Goal: Find specific page/section: Find specific page/section

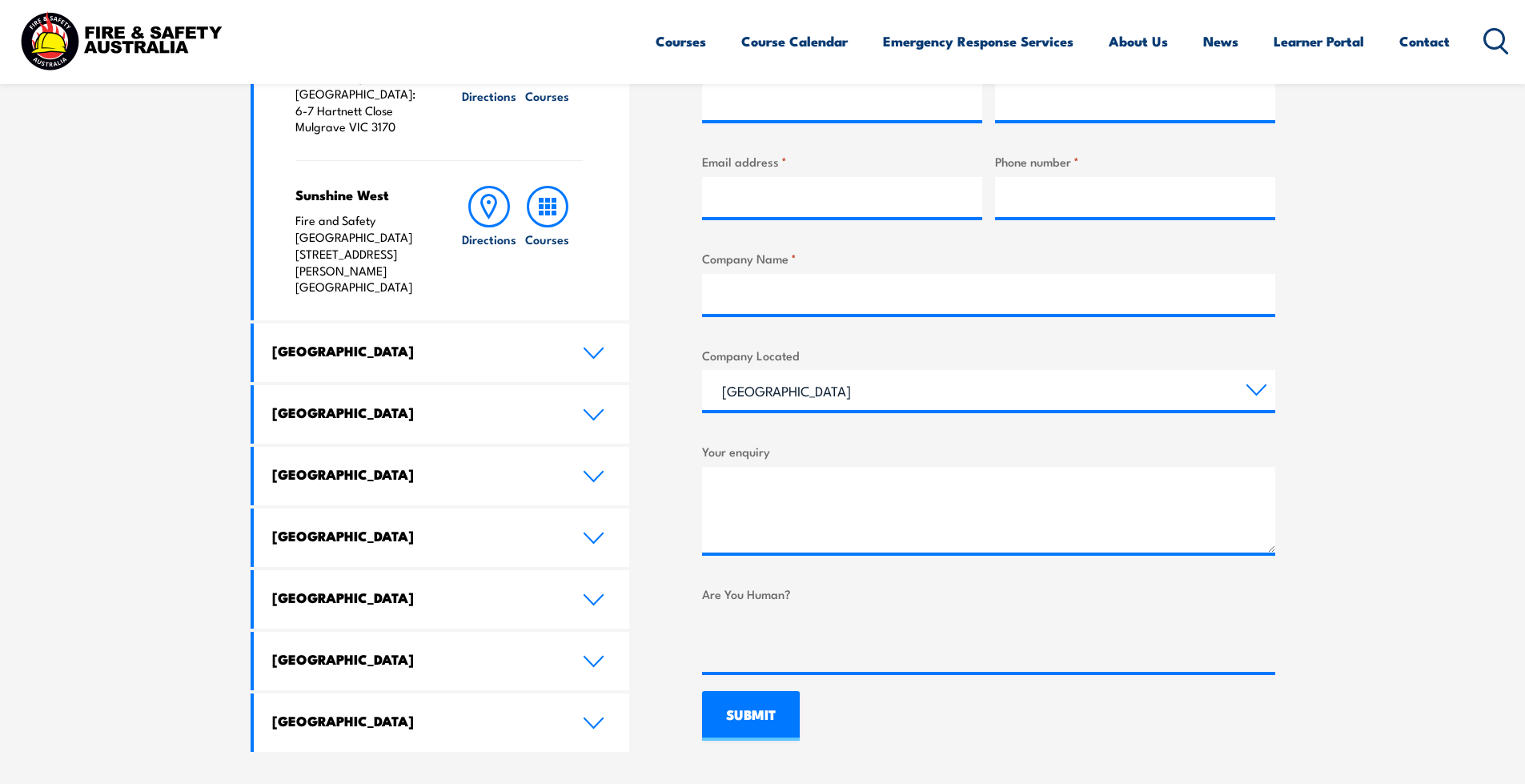
scroll to position [720, 0]
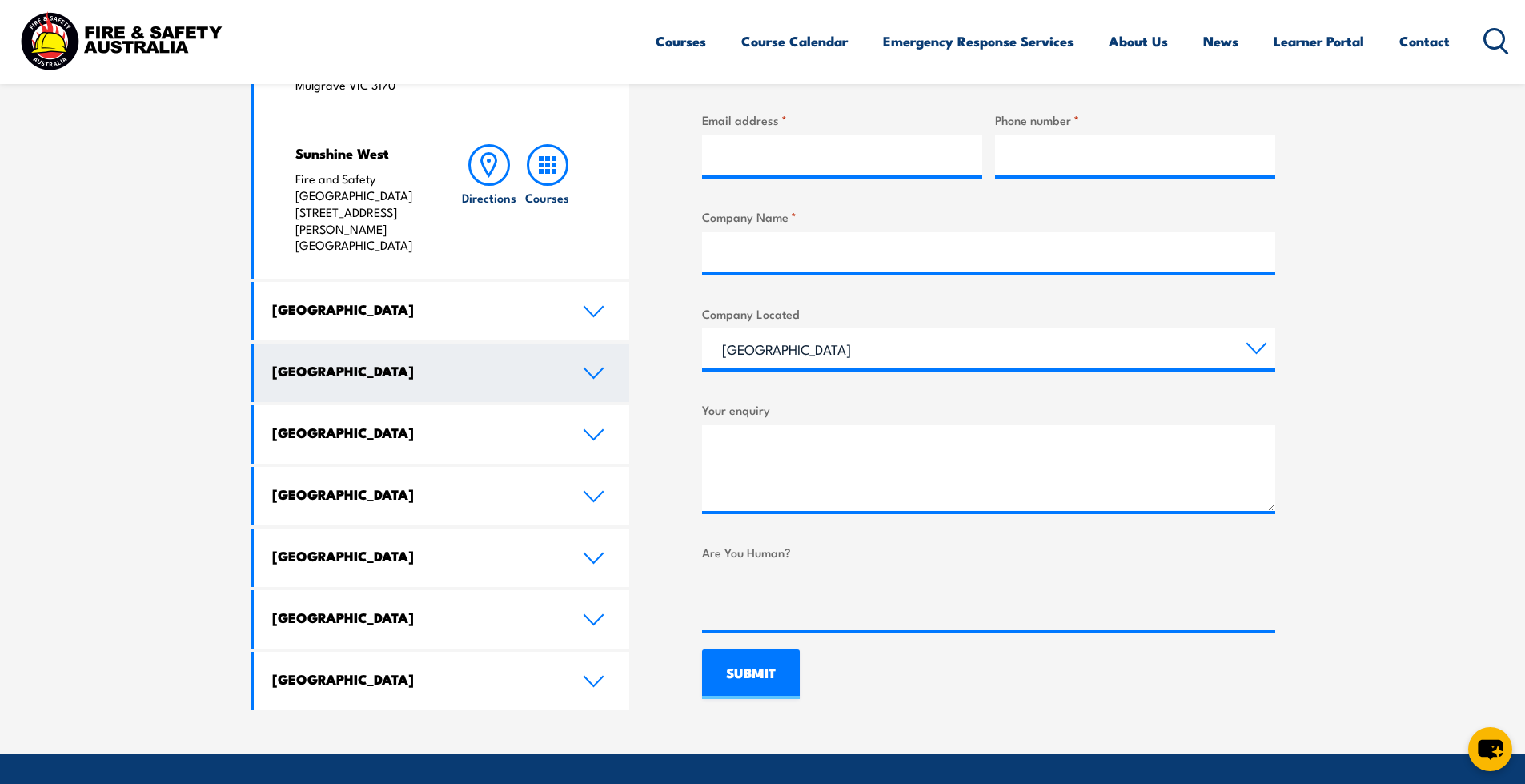
click at [330, 362] on h4 "Queensland" at bounding box center [415, 370] width 286 height 17
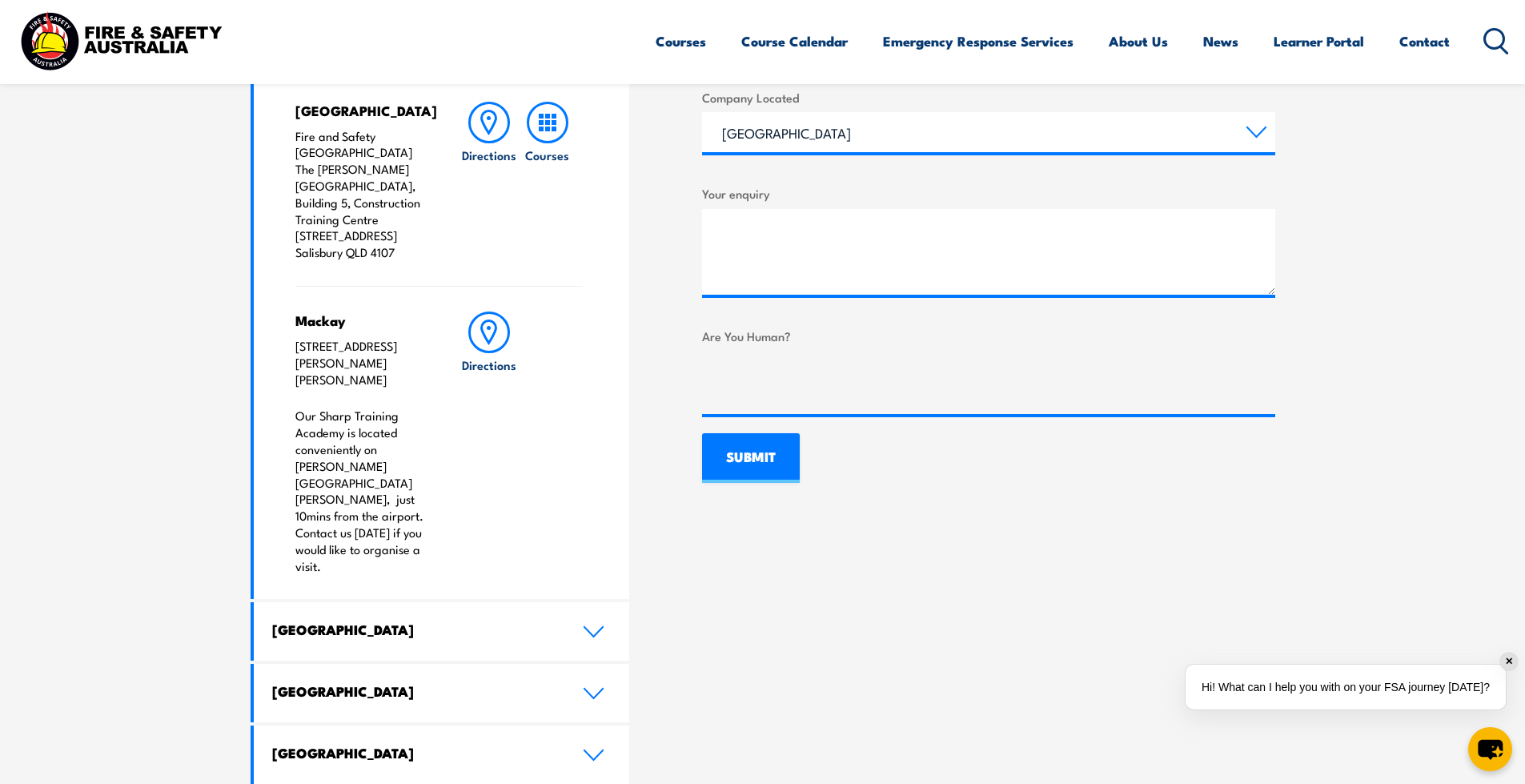
scroll to position [960, 0]
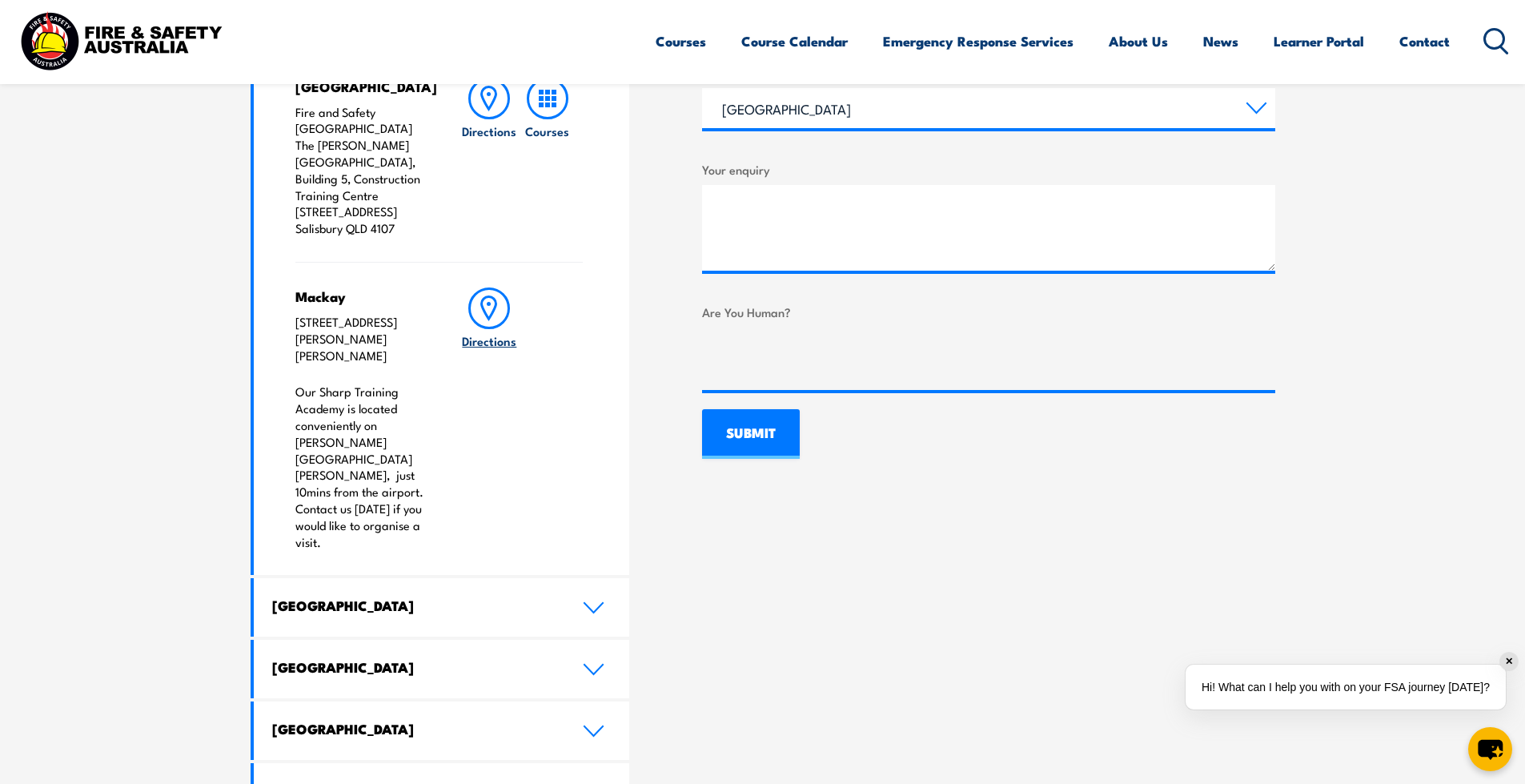
click at [488, 302] on circle at bounding box center [489, 304] width 4 height 4
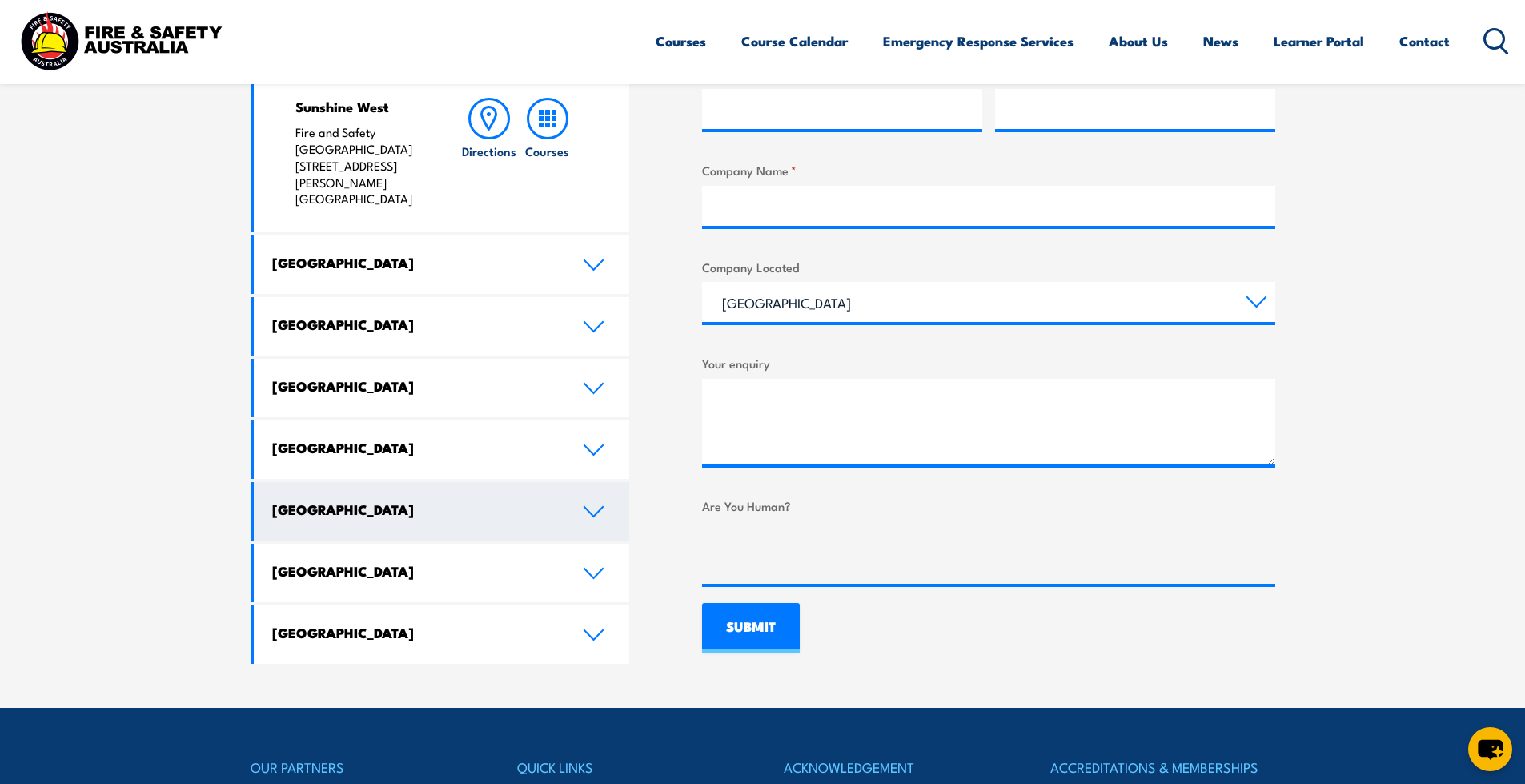
scroll to position [720, 0]
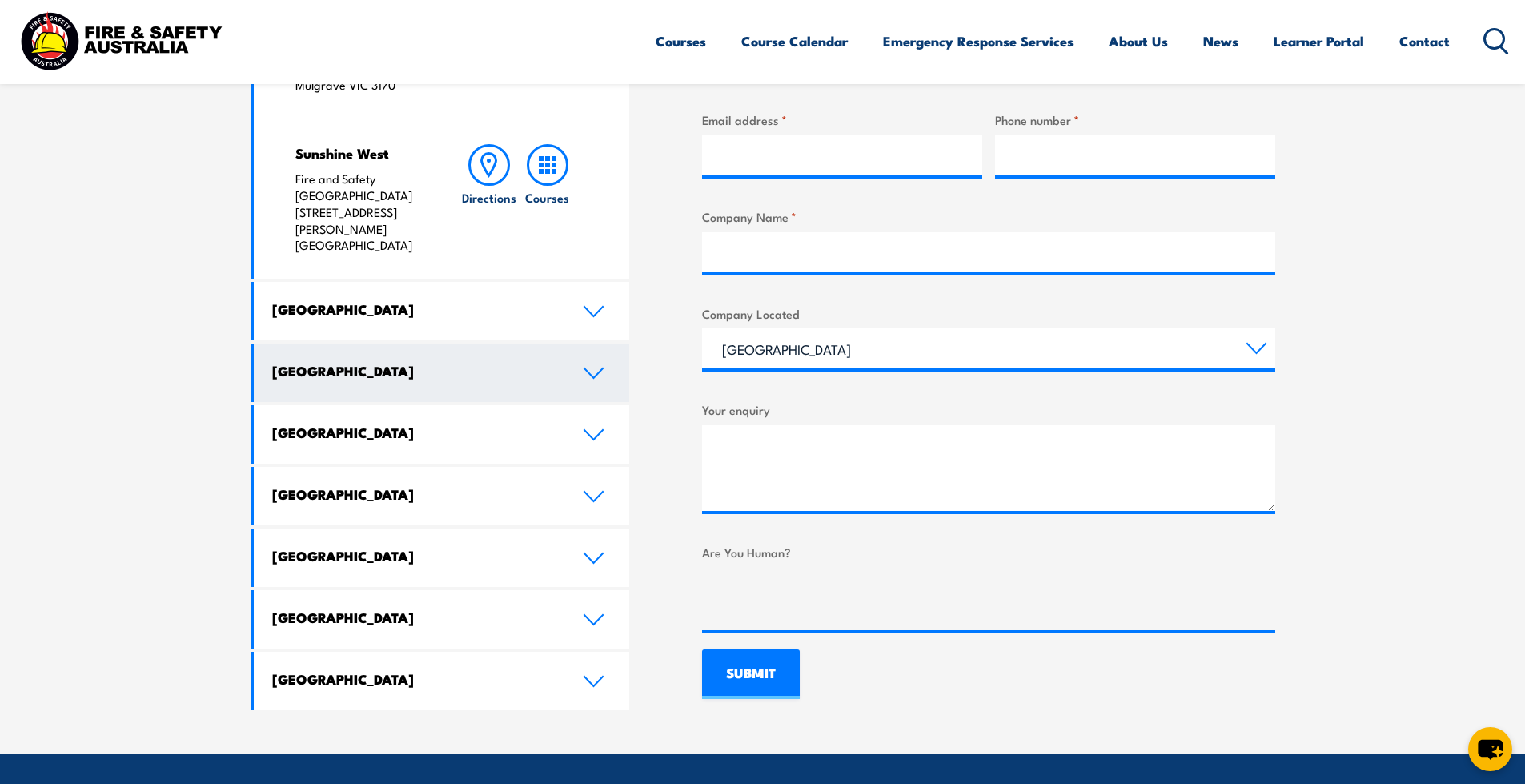
click at [594, 366] on icon at bounding box center [593, 372] width 21 height 13
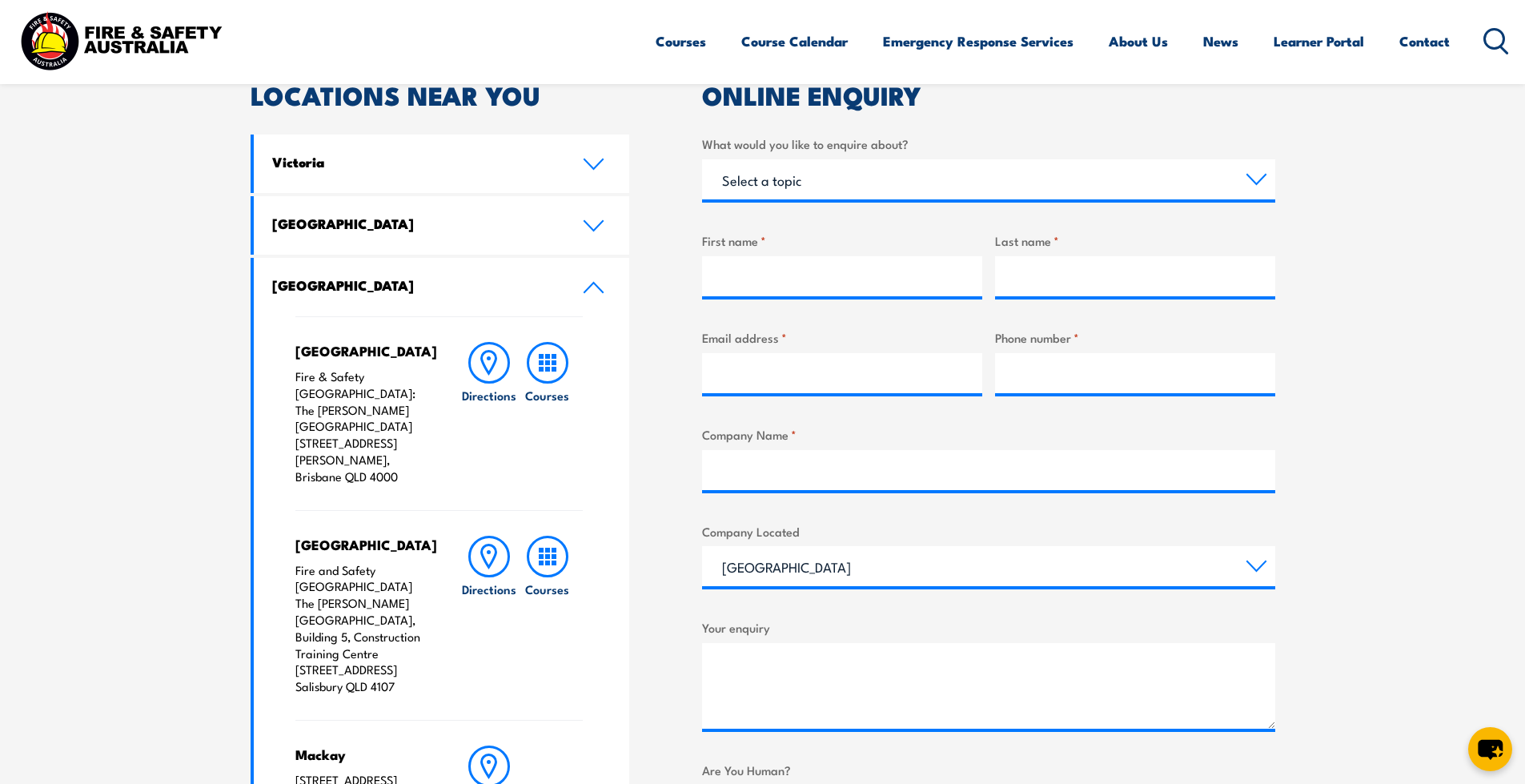
scroll to position [480, 0]
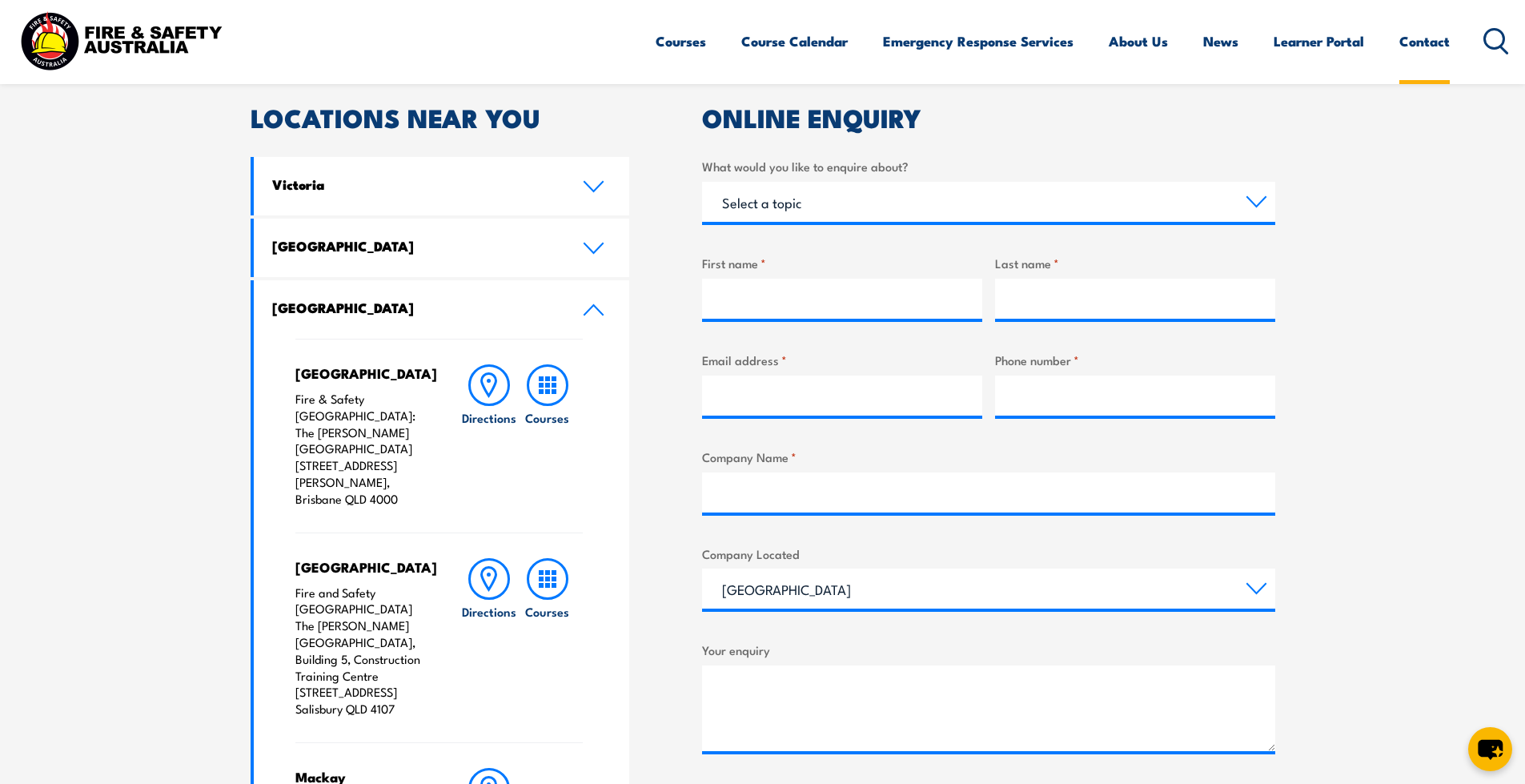
click at [1437, 45] on link "Contact" at bounding box center [1425, 41] width 50 height 42
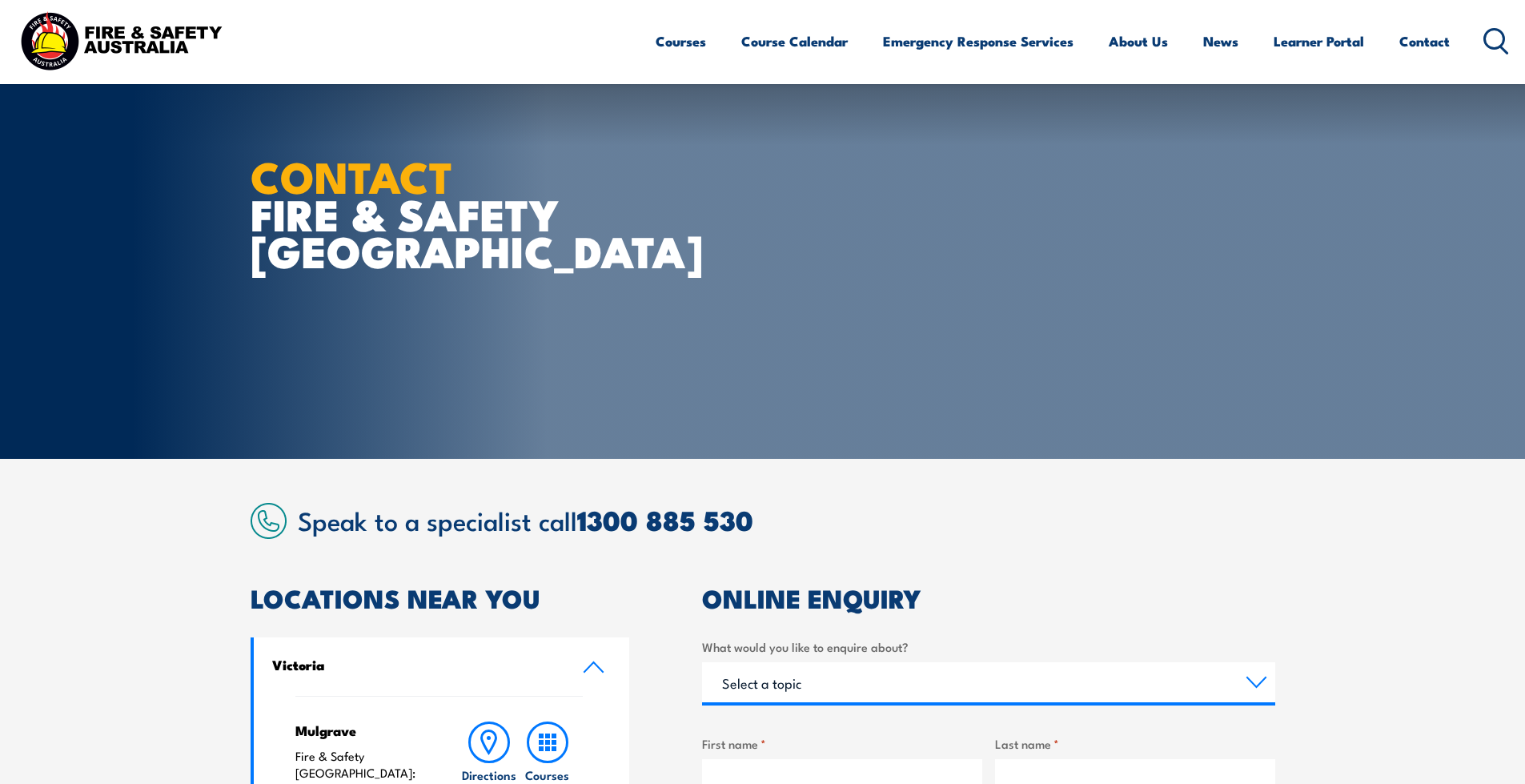
scroll to position [240, 0]
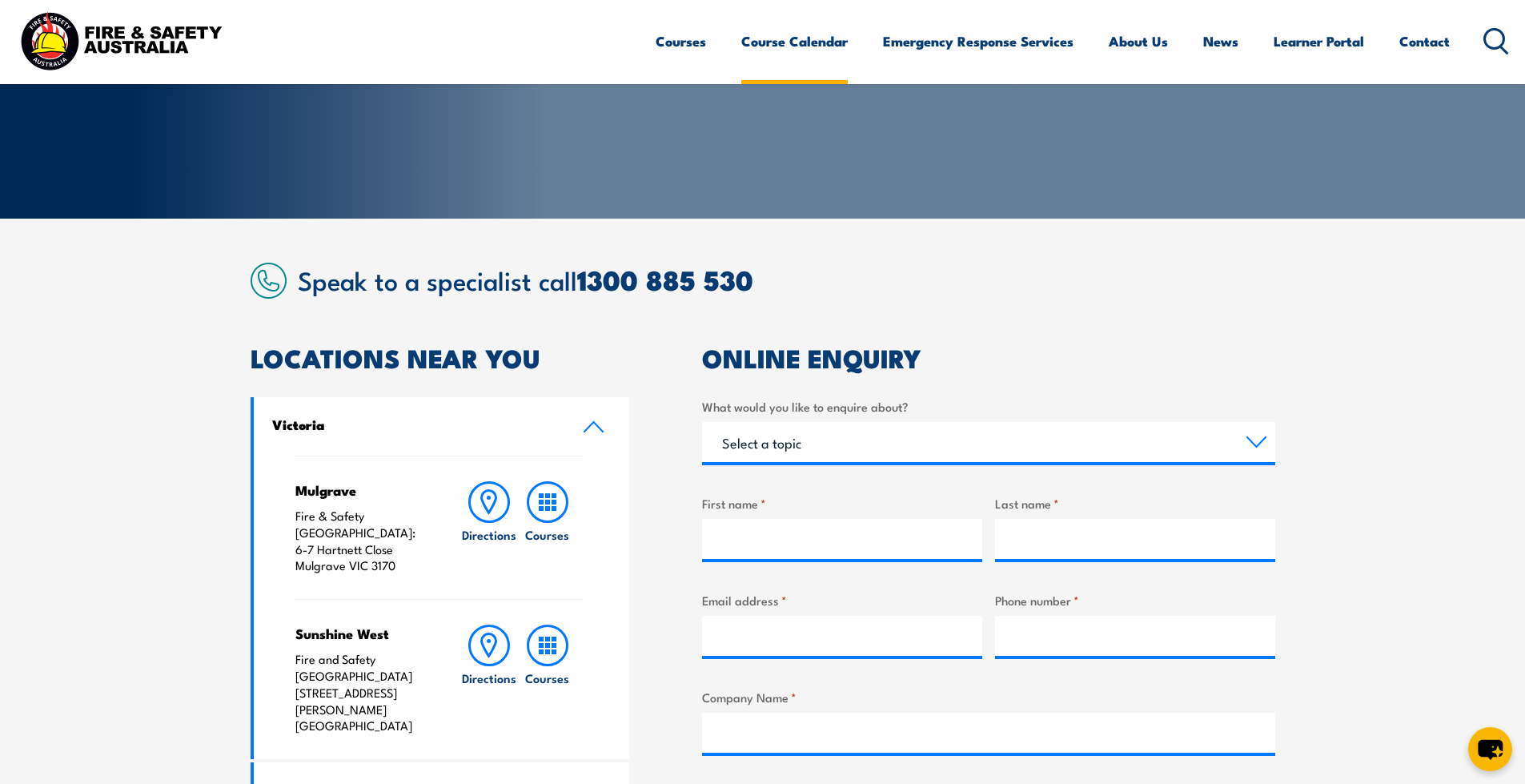
click at [798, 41] on link "Course Calendar" at bounding box center [795, 41] width 106 height 42
click at [761, 45] on link "Course Calendar" at bounding box center [795, 41] width 106 height 42
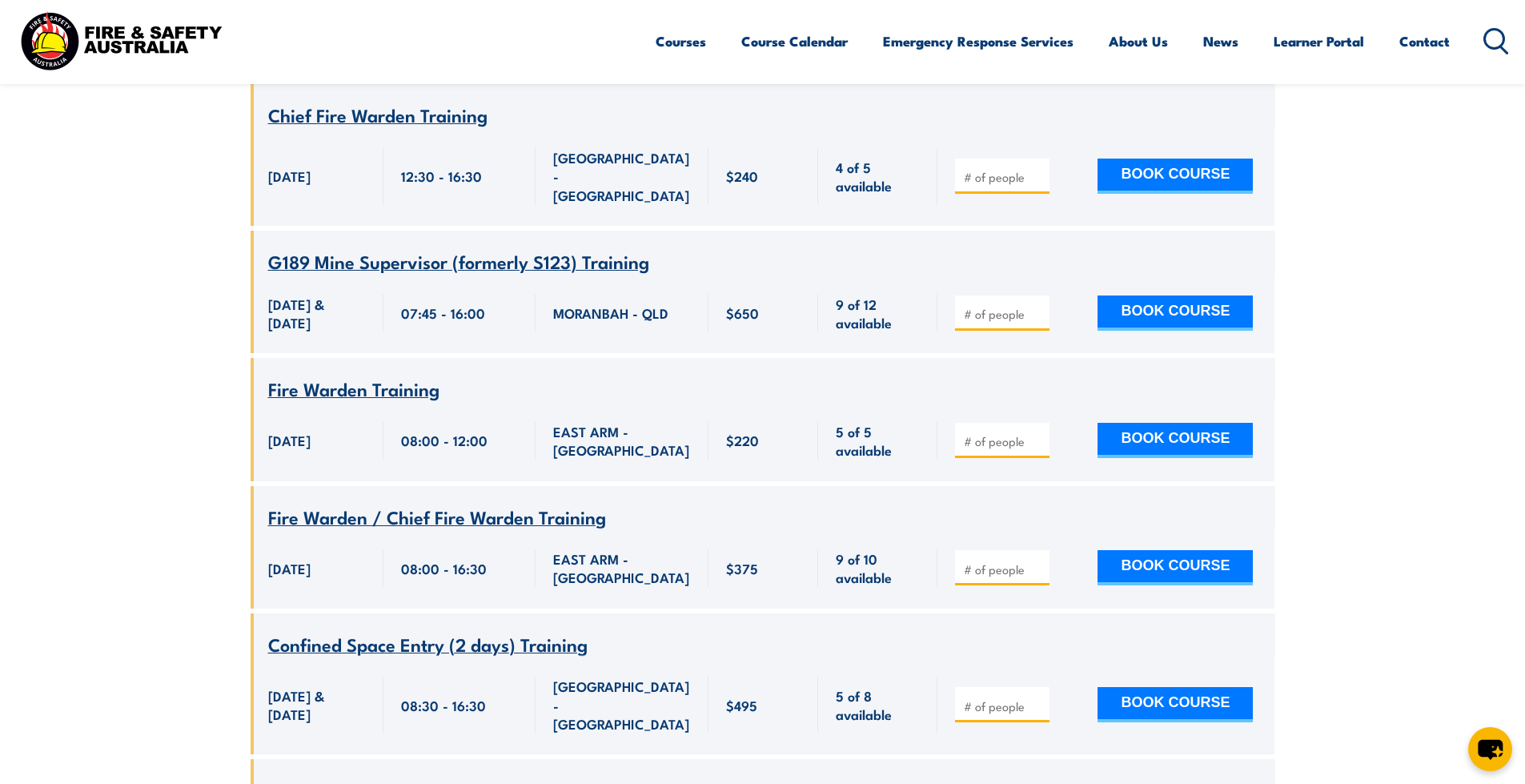
scroll to position [20078, 0]
